Goal: Task Accomplishment & Management: Complete application form

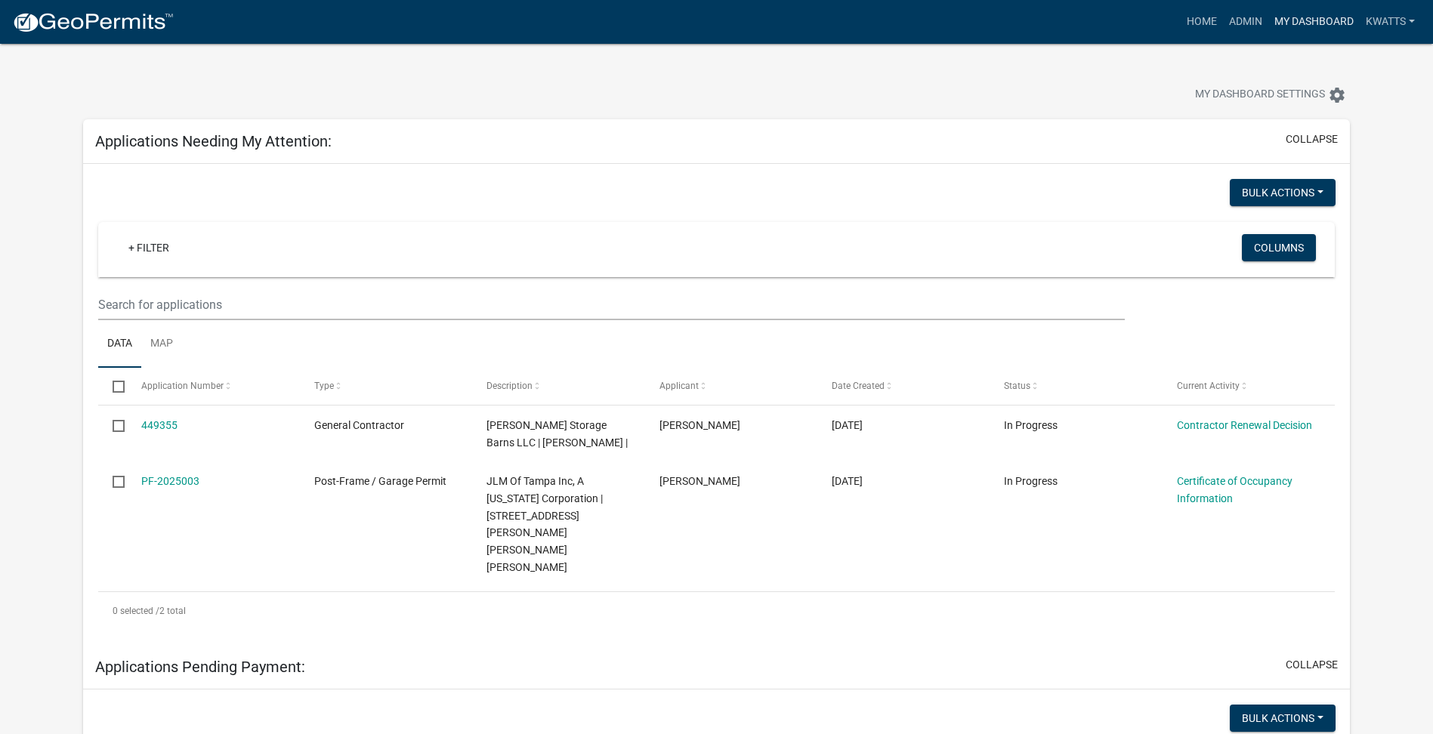
click at [1324, 25] on link "My Dashboard" at bounding box center [1313, 22] width 91 height 29
click at [1257, 17] on link "Admin" at bounding box center [1245, 22] width 45 height 29
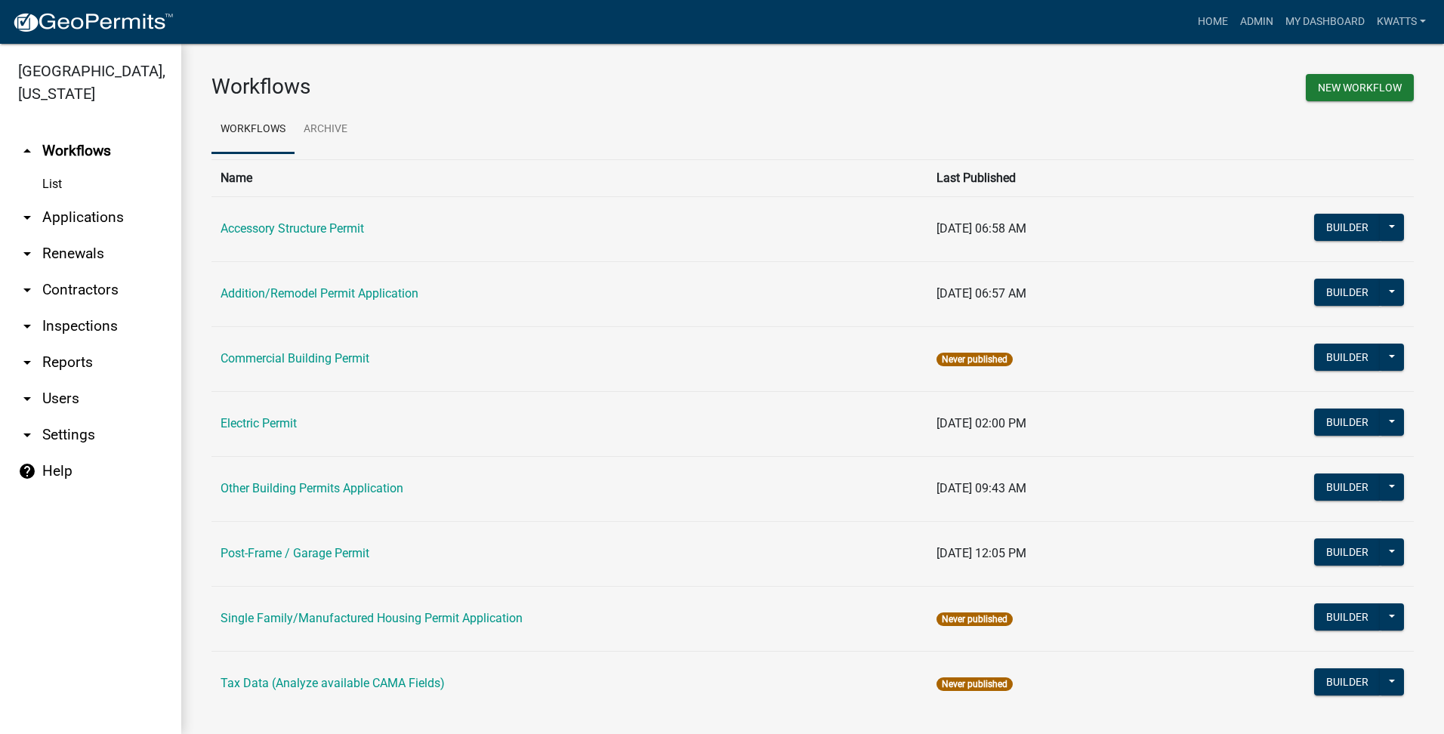
click at [106, 301] on link "arrow_drop_down Contractors" at bounding box center [90, 290] width 181 height 36
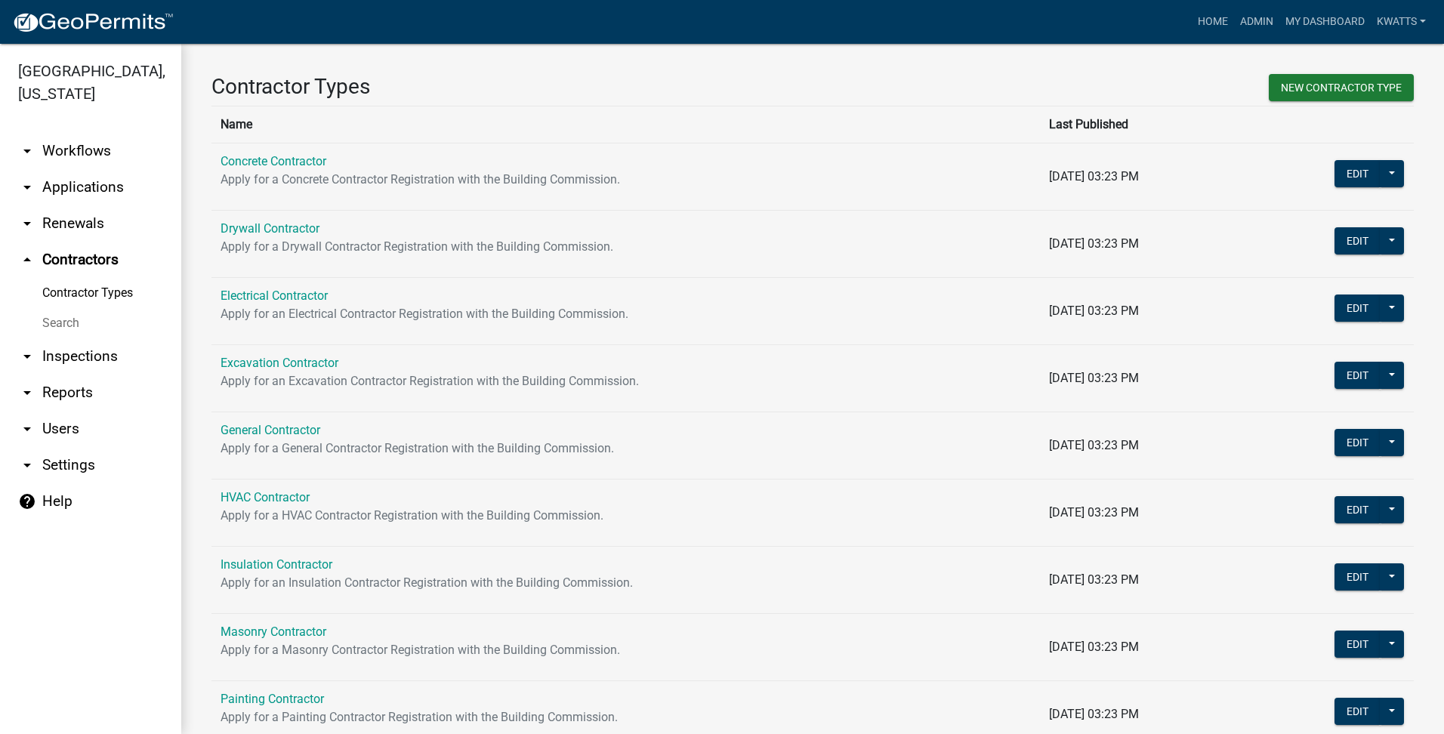
click at [91, 333] on link "Search" at bounding box center [90, 323] width 181 height 30
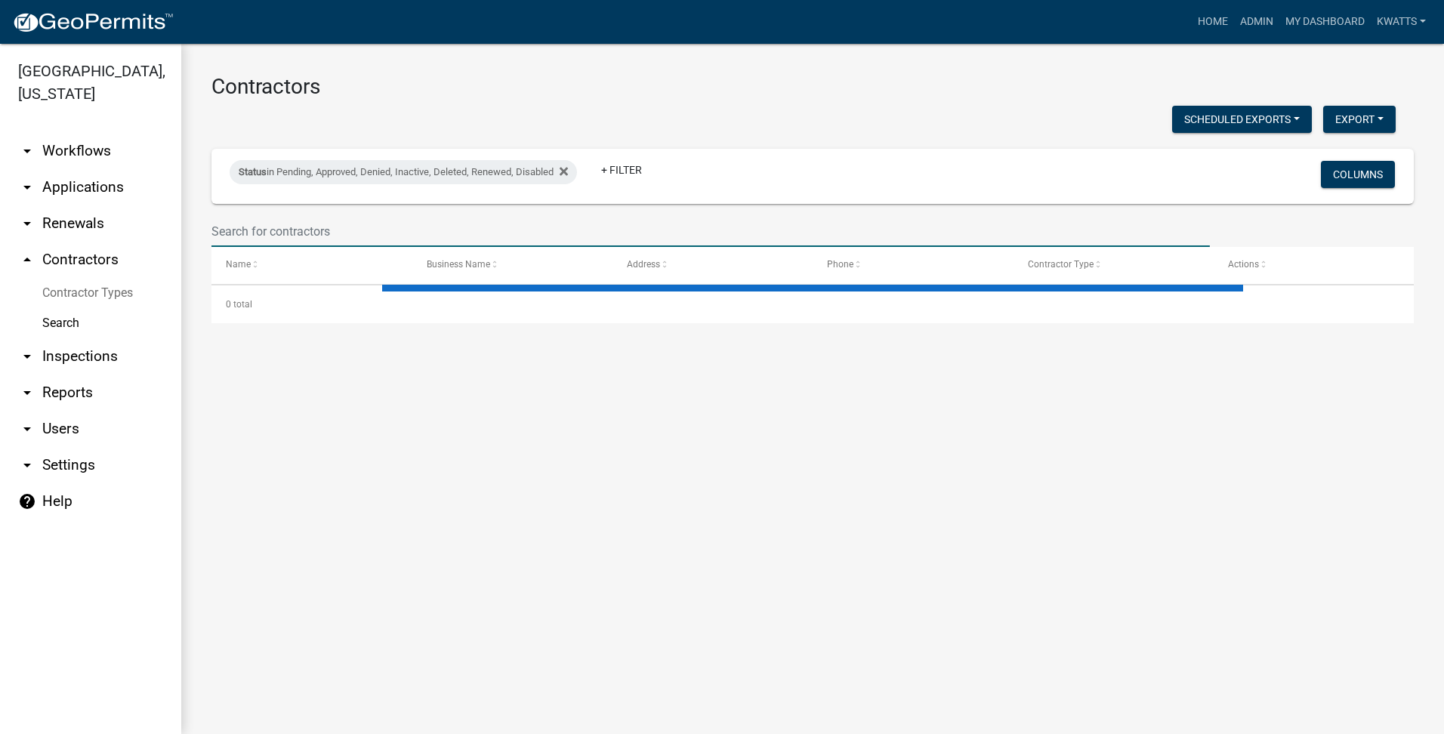
click at [350, 236] on input "text" at bounding box center [710, 231] width 998 height 31
select select "3: 100"
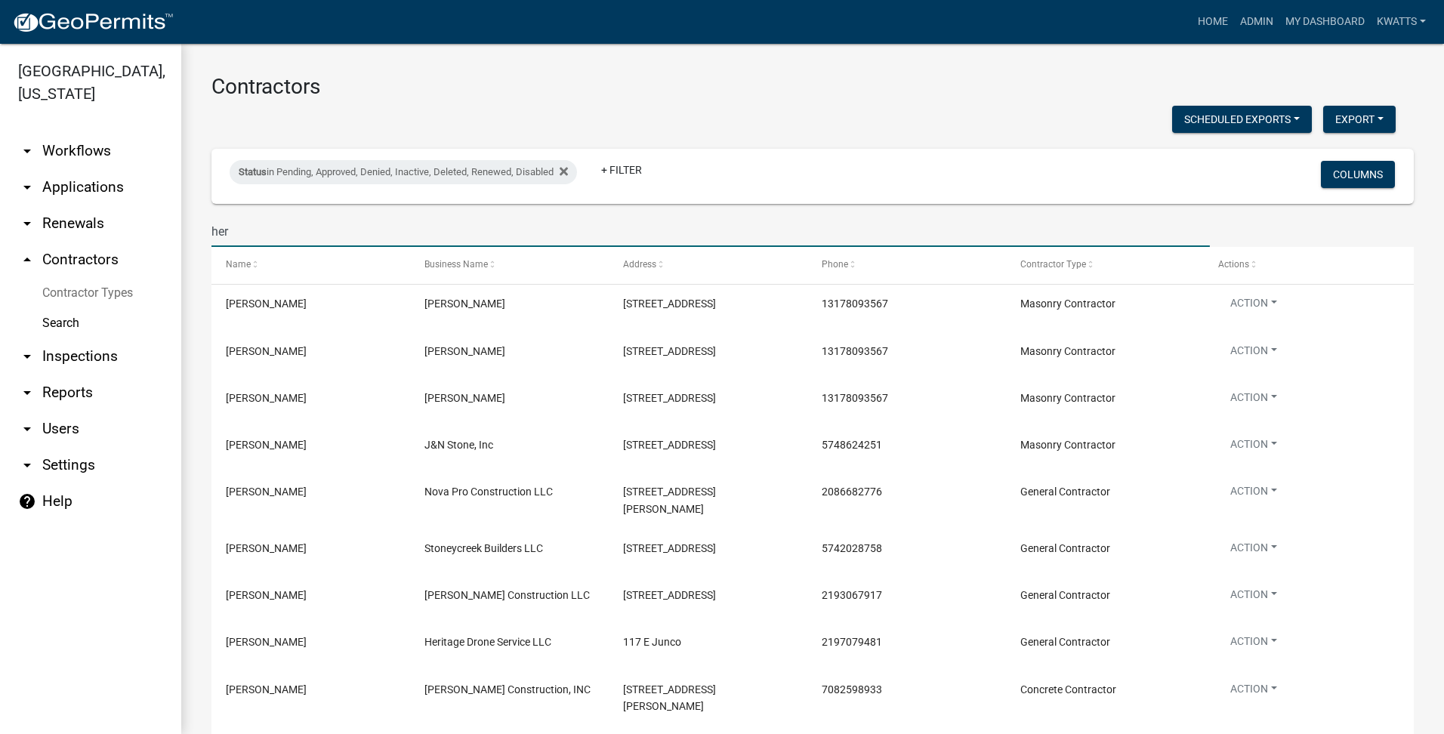
click at [365, 233] on input "her" at bounding box center [710, 231] width 998 height 31
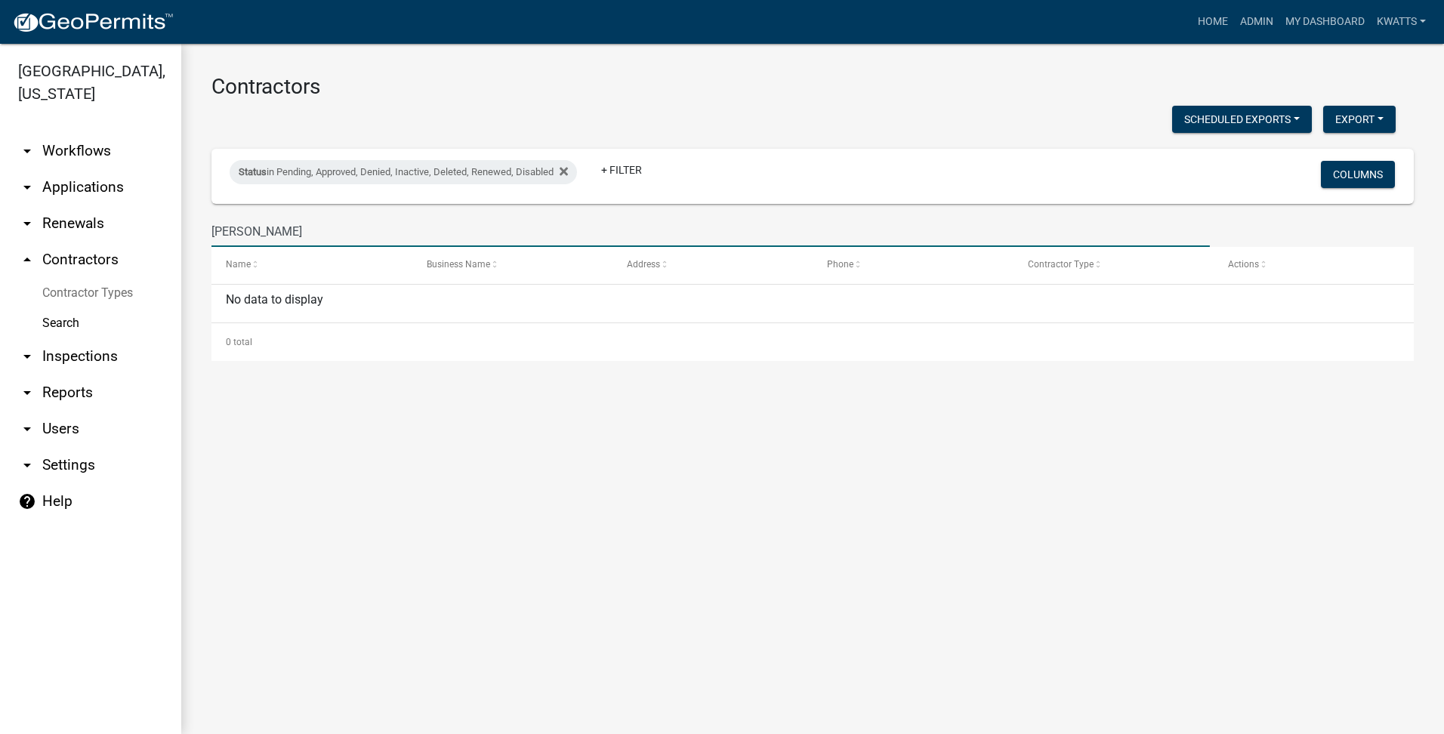
drag, startPoint x: 301, startPoint y: 233, endPoint x: 0, endPoint y: 292, distance: 306.3
click at [0, 292] on html "Internet Explorer does NOT work with GeoPermits. Get a new browser for more sec…" at bounding box center [722, 367] width 1444 height 734
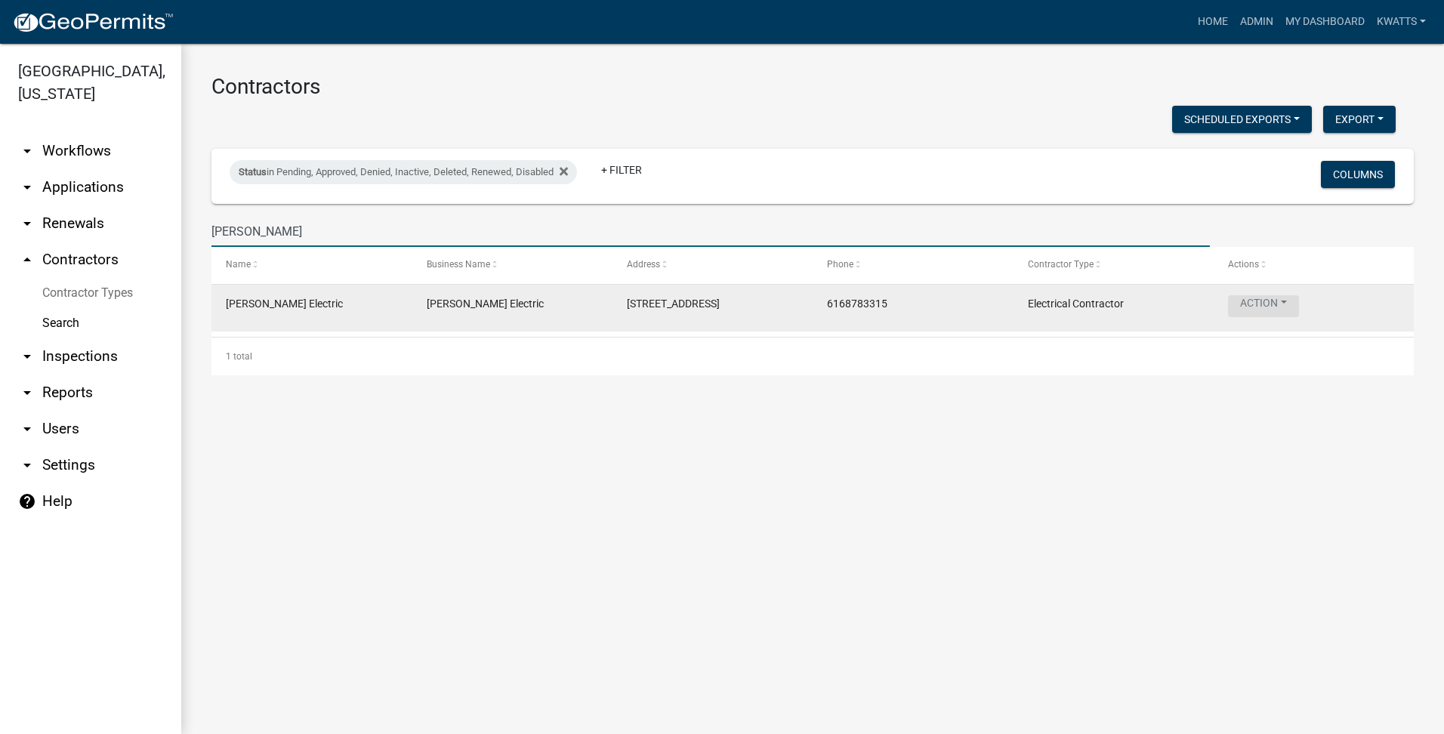
type input "[PERSON_NAME]"
click at [1276, 314] on button "Action" at bounding box center [1263, 306] width 71 height 22
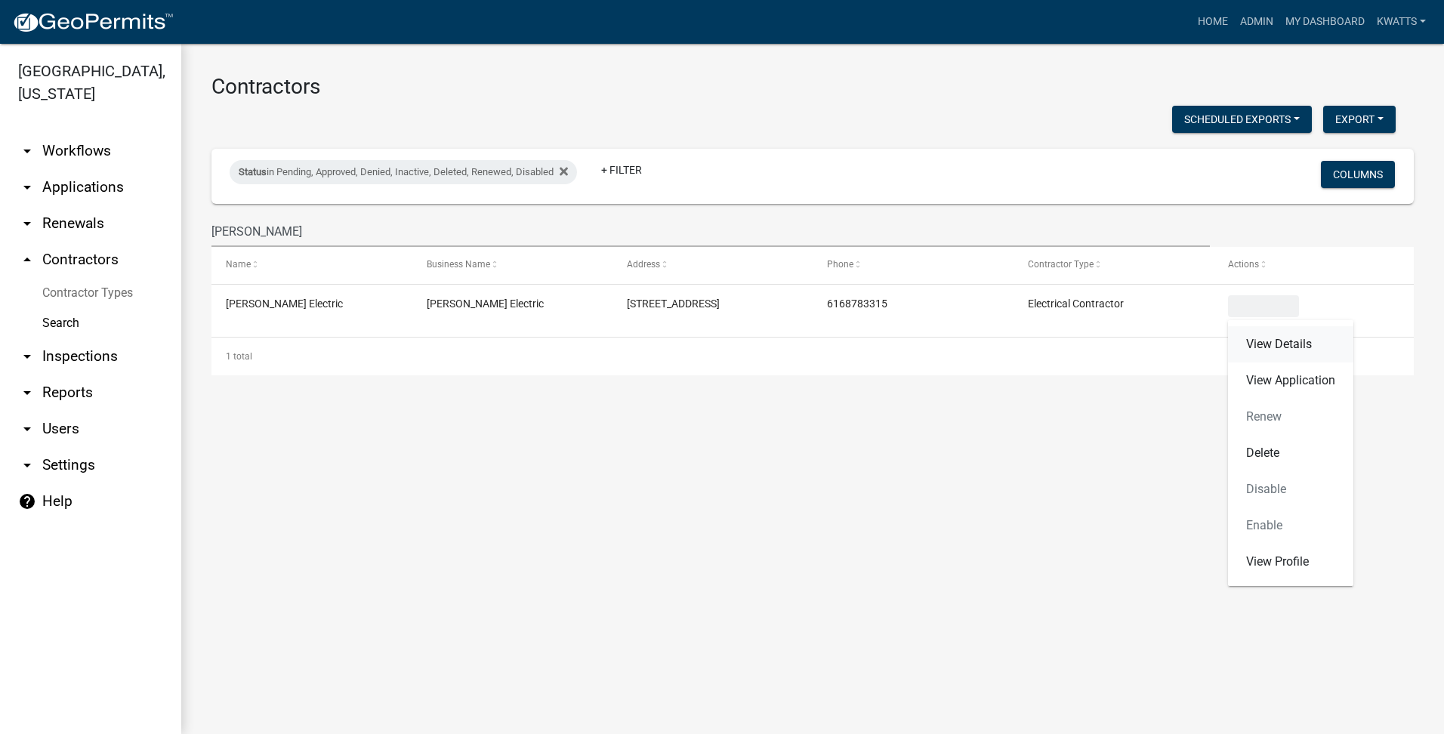
click at [1270, 347] on link "View Details" at bounding box center [1290, 344] width 125 height 36
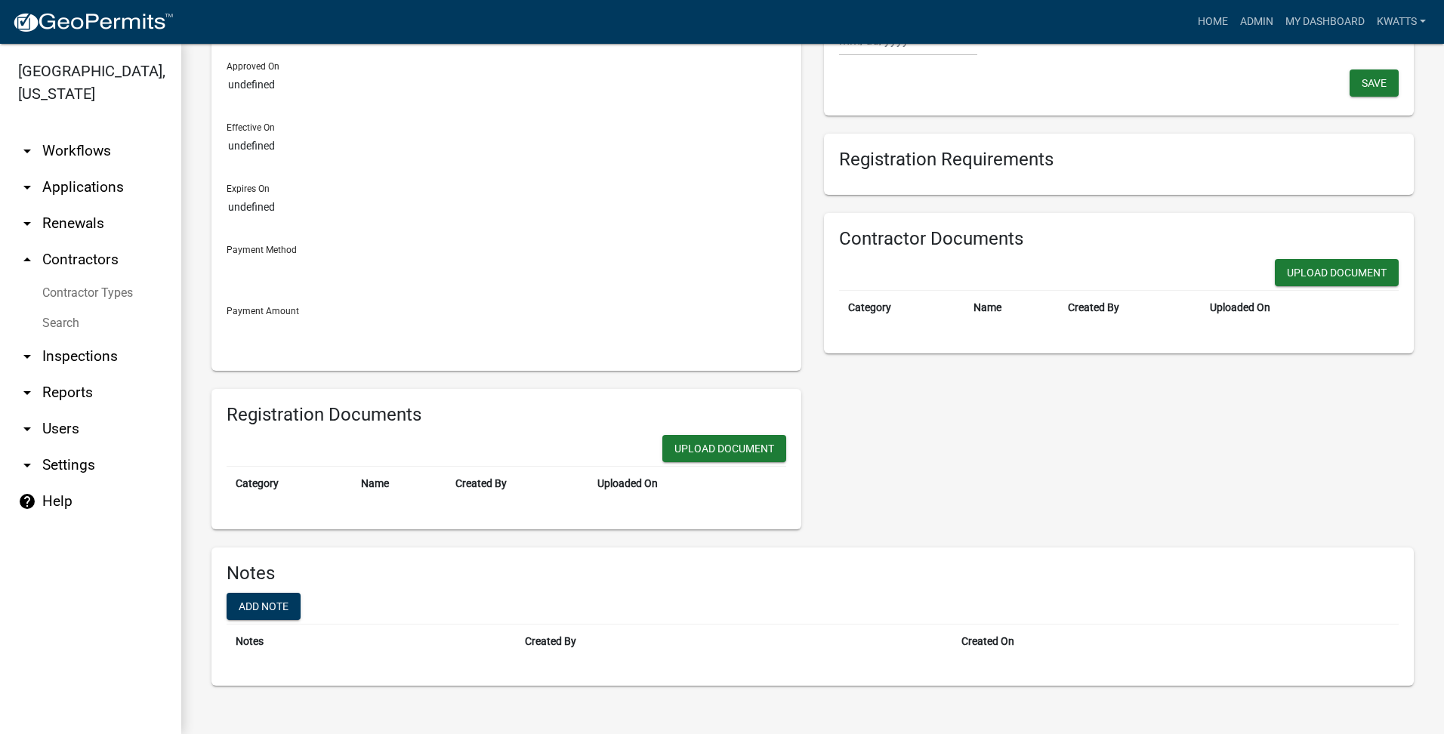
scroll to position [24, 0]
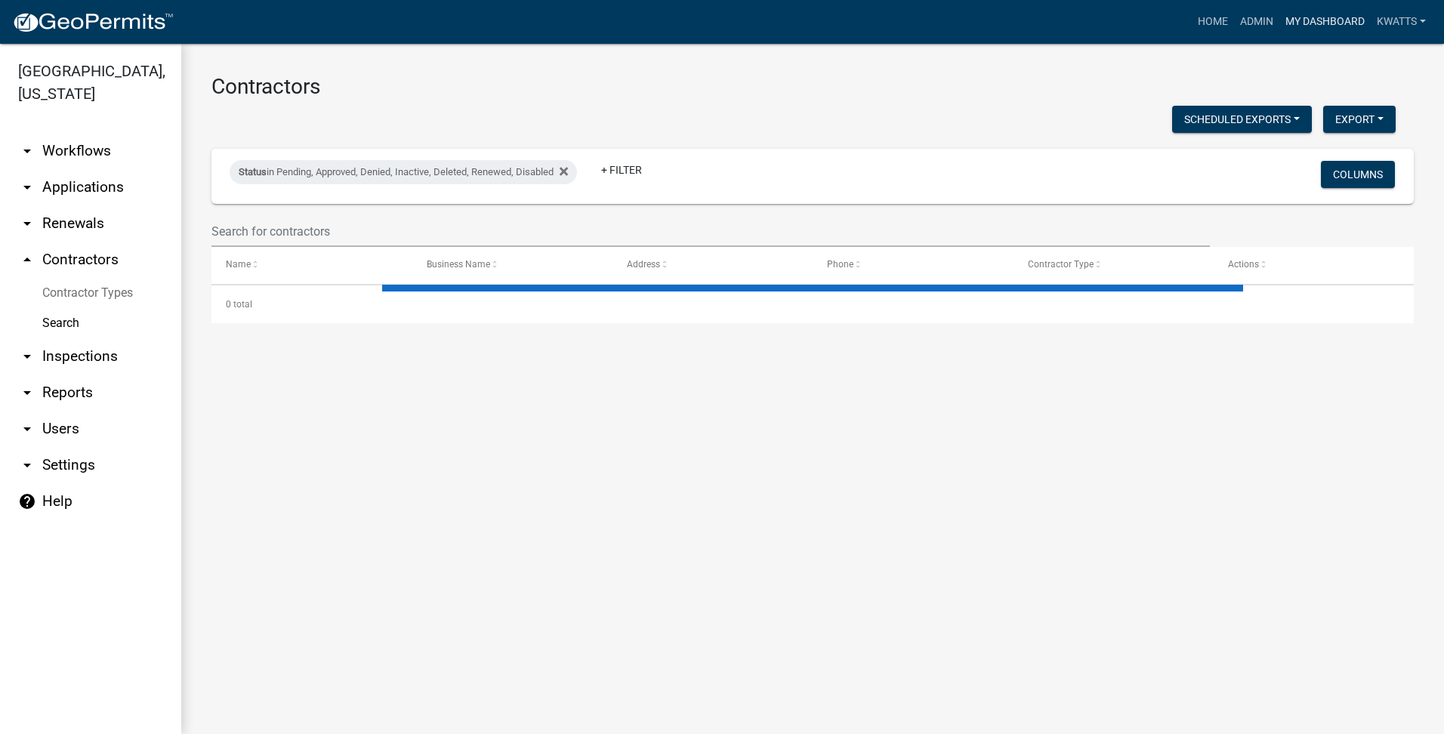
click at [1348, 35] on link "My Dashboard" at bounding box center [1324, 22] width 91 height 29
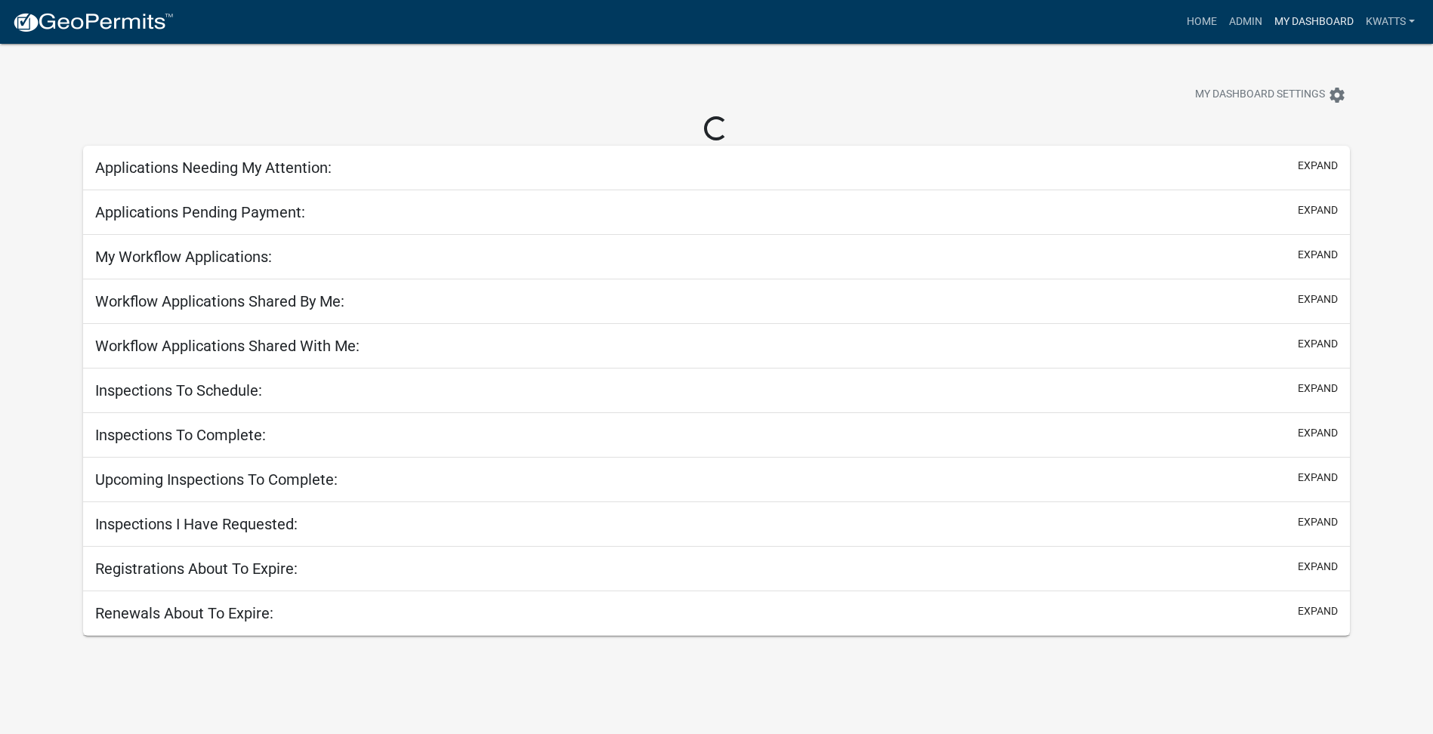
click at [1335, 25] on link "My Dashboard" at bounding box center [1313, 22] width 91 height 29
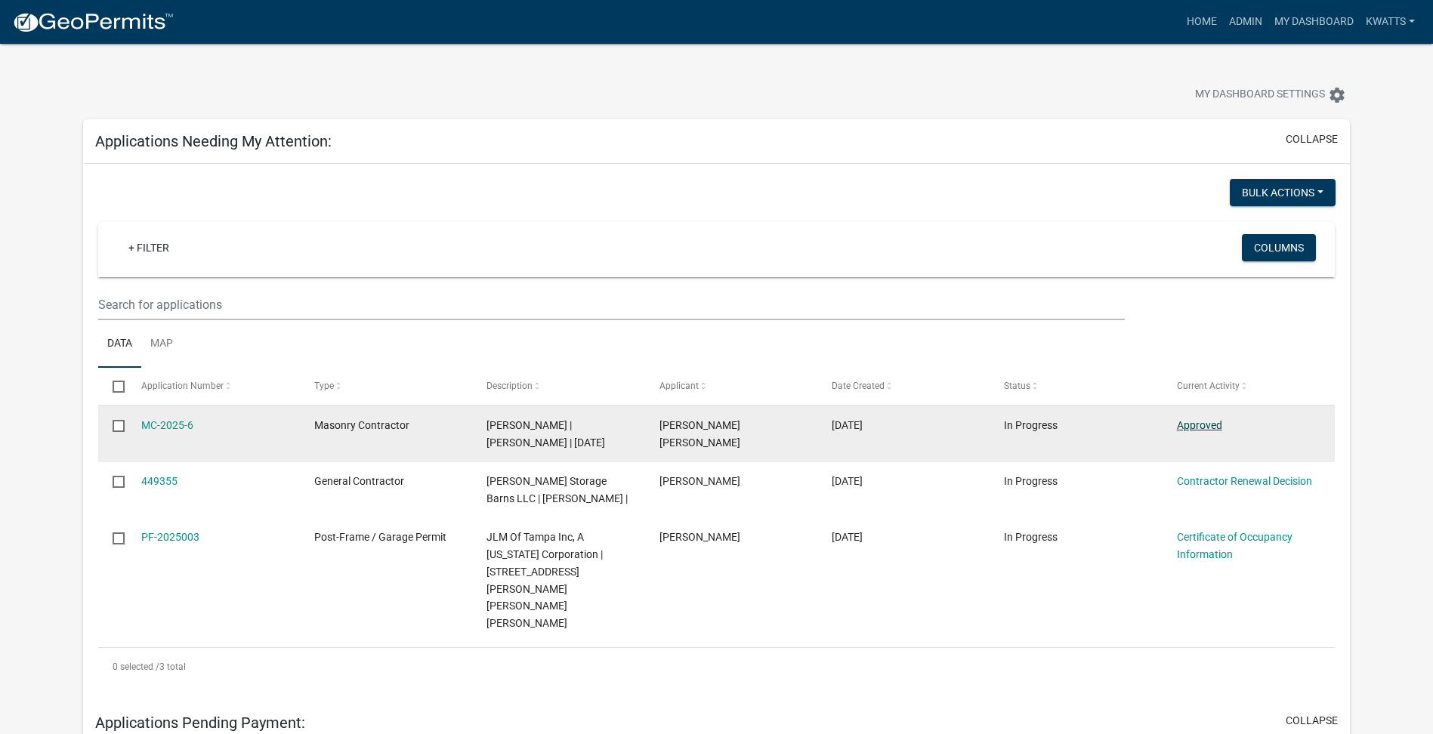
click at [1183, 427] on link "Approved" at bounding box center [1199, 425] width 45 height 12
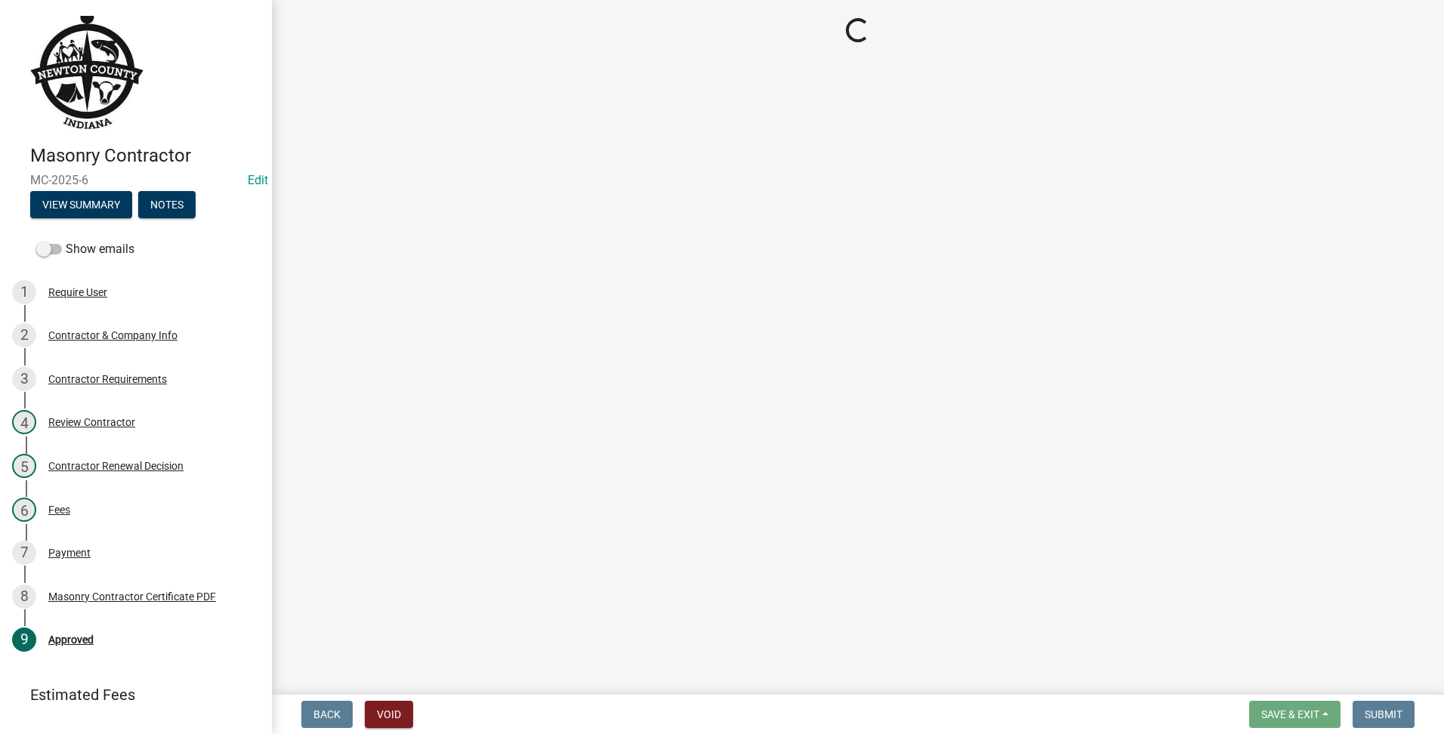
click at [1401, 628] on wm-app "Masonry Contractor MC-2025-6 Edit View Summary Notes Show emails 1 Require User…" at bounding box center [722, 367] width 1444 height 734
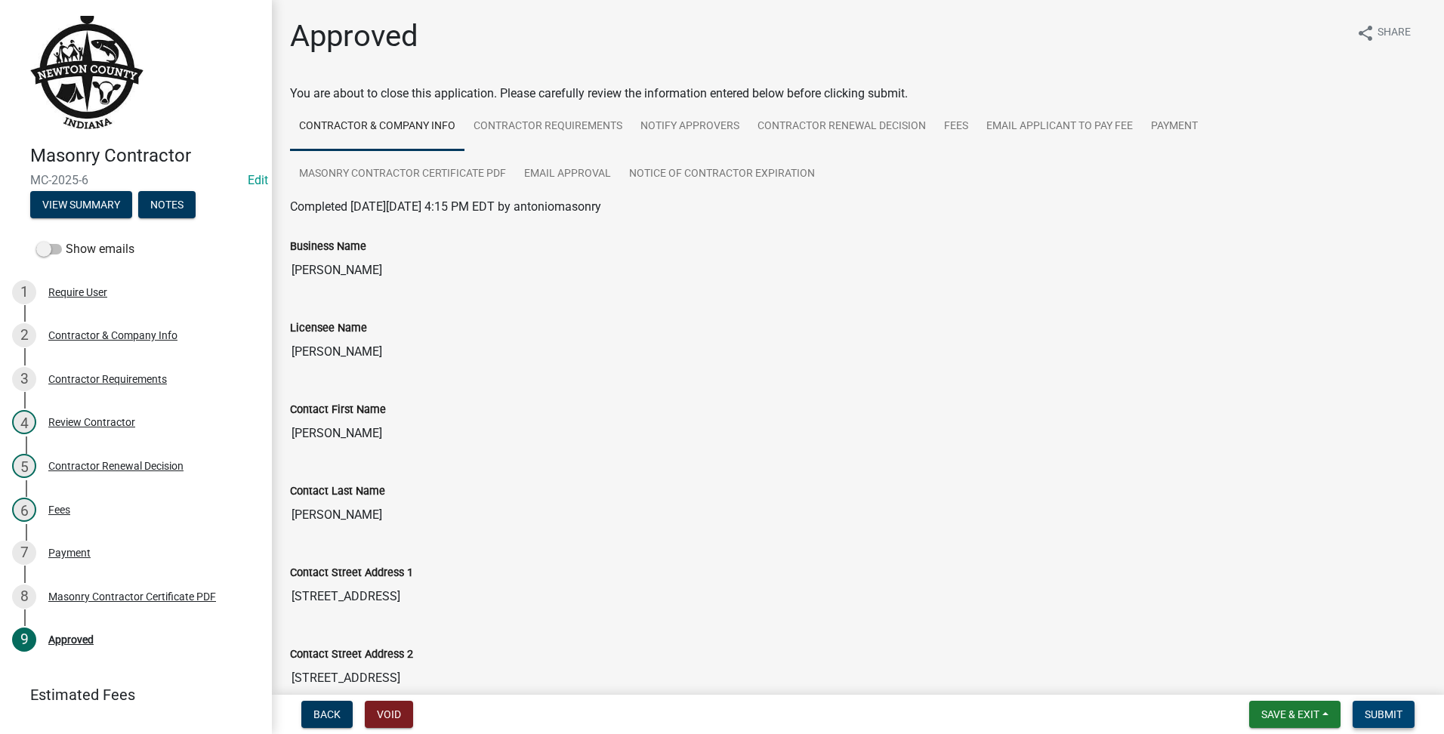
click at [1387, 704] on button "Submit" at bounding box center [1384, 714] width 62 height 27
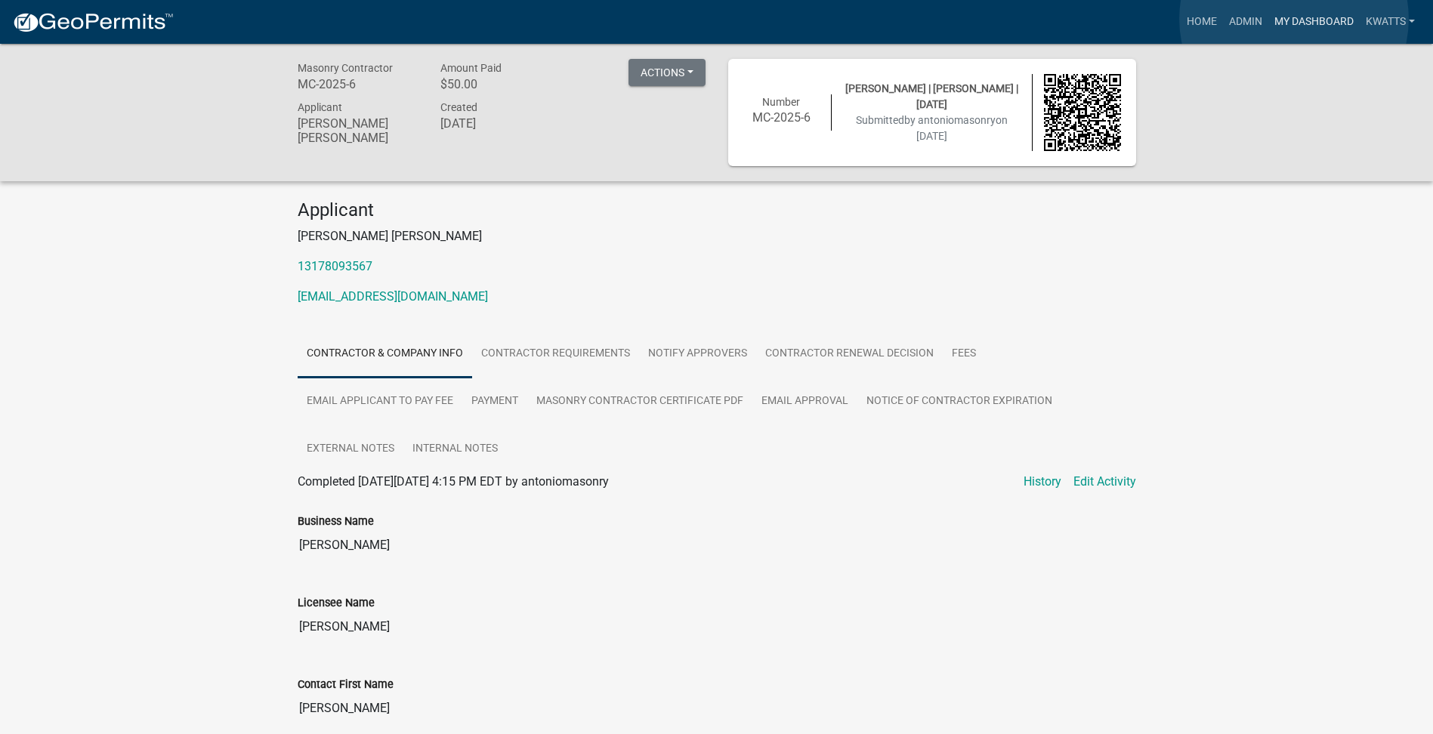
click at [1295, 20] on link "My Dashboard" at bounding box center [1313, 22] width 91 height 29
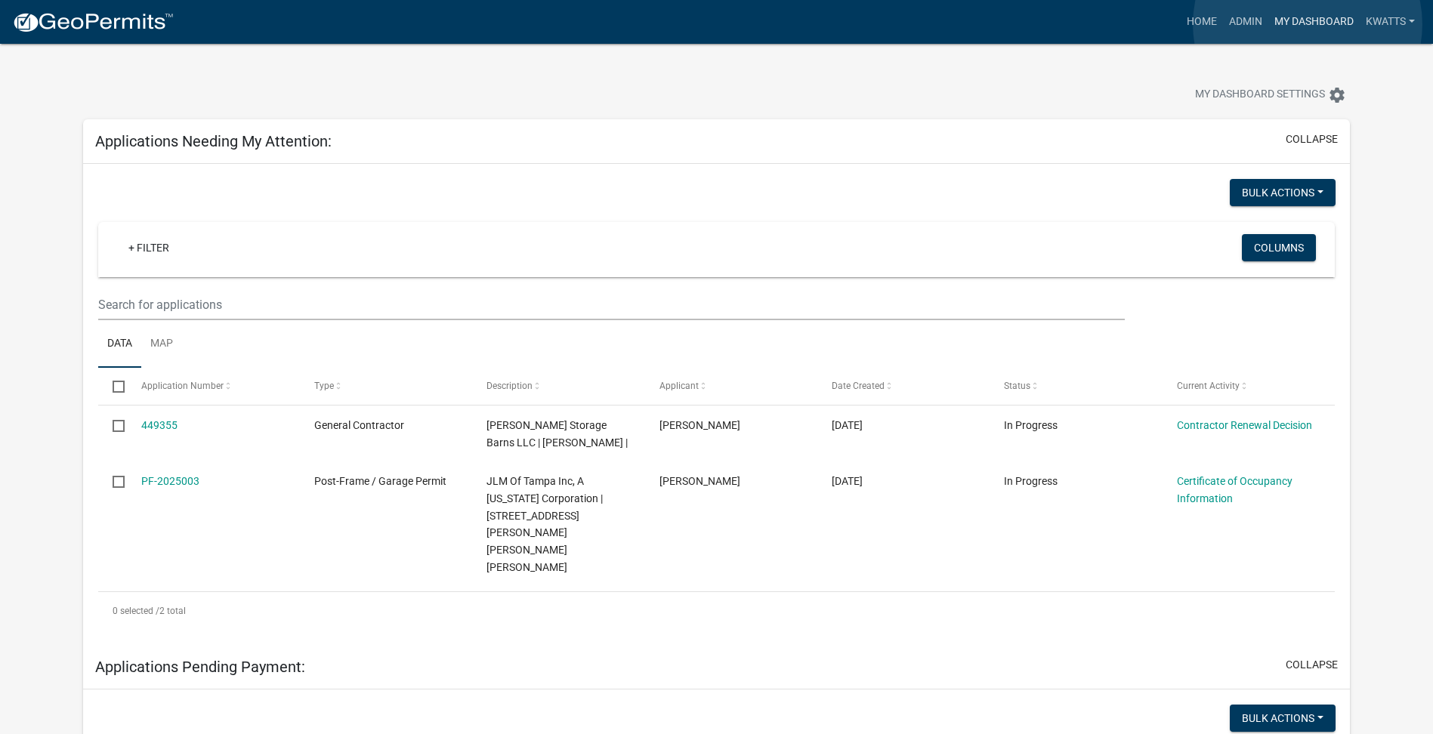
click at [1307, 24] on link "My Dashboard" at bounding box center [1313, 22] width 91 height 29
click at [1312, 18] on link "My Dashboard" at bounding box center [1313, 22] width 91 height 29
click at [1311, 17] on link "My Dashboard" at bounding box center [1313, 22] width 91 height 29
click at [1217, 24] on link "Home" at bounding box center [1201, 22] width 42 height 29
